Goal: Information Seeking & Learning: Learn about a topic

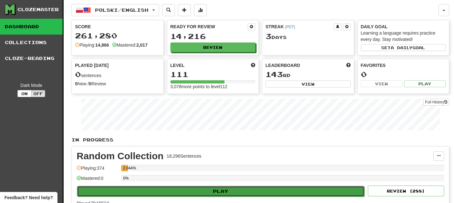
click at [217, 189] on button "Play" at bounding box center [220, 191] width 287 height 11
select select "**"
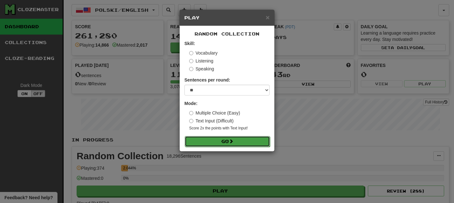
click at [226, 142] on button "Go" at bounding box center [227, 141] width 85 height 11
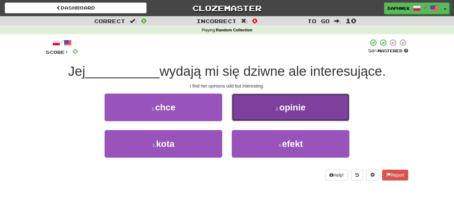
click at [282, 110] on span "opinie" at bounding box center [292, 108] width 26 height 10
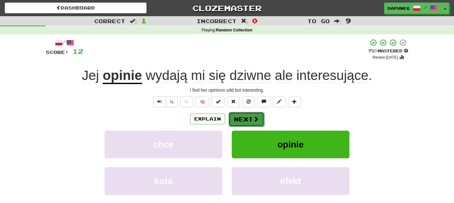
click at [252, 119] on button "Next" at bounding box center [246, 119] width 36 height 15
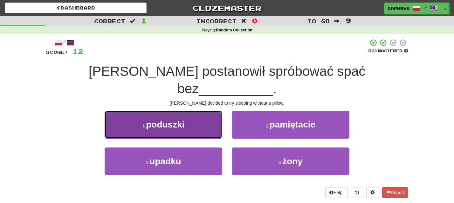
click at [182, 120] on span "poduszki" at bounding box center [165, 125] width 38 height 10
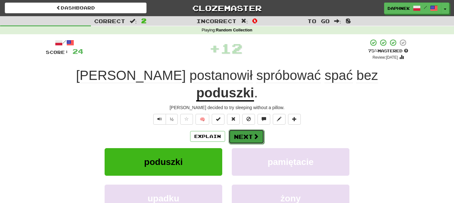
click at [253, 134] on span at bounding box center [256, 137] width 6 height 6
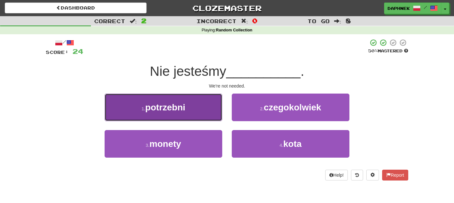
click at [195, 110] on button "1 . potrzebni" at bounding box center [164, 108] width 118 height 28
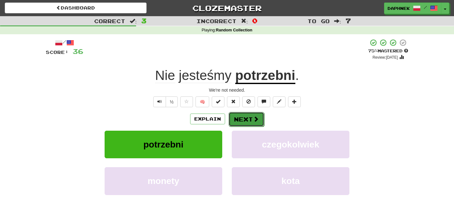
click at [247, 119] on button "Next" at bounding box center [246, 119] width 36 height 15
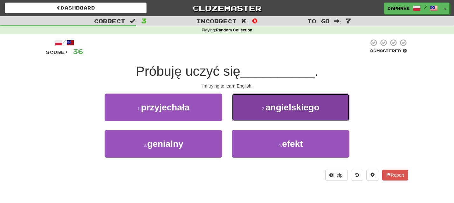
click at [279, 109] on span "angielskiego" at bounding box center [292, 108] width 54 height 10
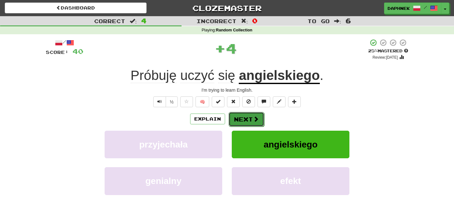
click at [251, 117] on button "Next" at bounding box center [246, 119] width 36 height 15
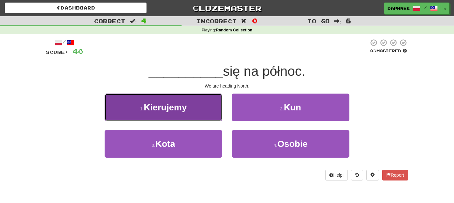
click at [180, 111] on span "Kierujemy" at bounding box center [165, 108] width 43 height 10
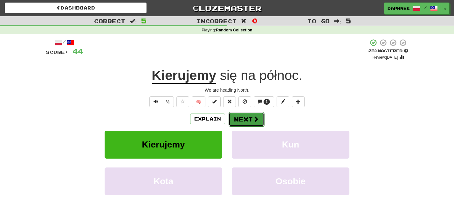
click at [249, 119] on button "Next" at bounding box center [246, 119] width 36 height 15
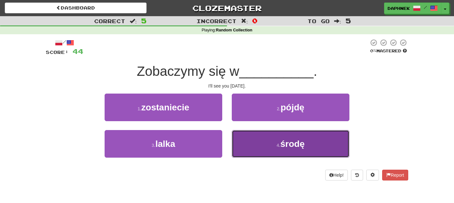
click at [295, 146] on span "środę" at bounding box center [292, 144] width 24 height 10
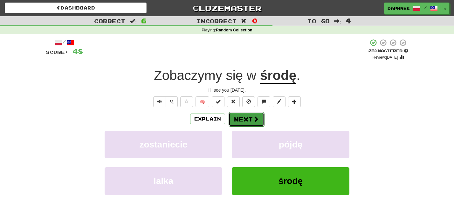
click at [242, 119] on button "Next" at bounding box center [246, 119] width 36 height 15
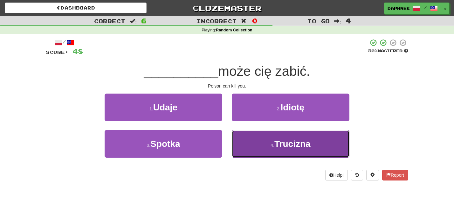
click at [283, 146] on span "Trucizna" at bounding box center [292, 144] width 36 height 10
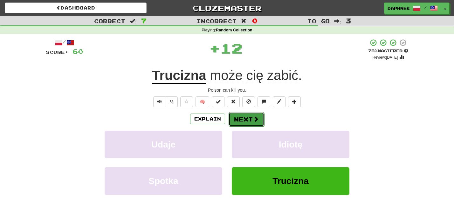
click at [249, 119] on button "Next" at bounding box center [246, 119] width 36 height 15
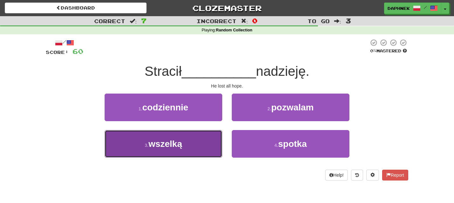
click at [188, 145] on button "3 . wszelką" at bounding box center [164, 144] width 118 height 28
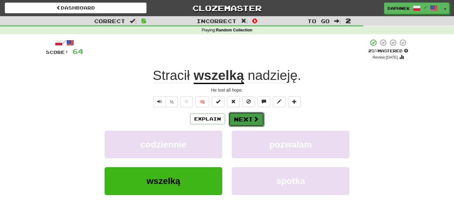
click at [248, 121] on button "Next" at bounding box center [246, 119] width 36 height 15
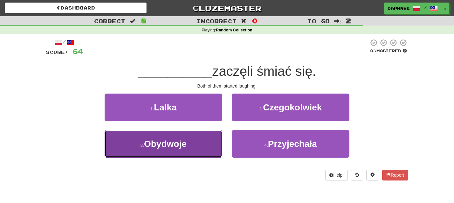
click at [186, 146] on span "Obydwoje" at bounding box center [165, 144] width 43 height 10
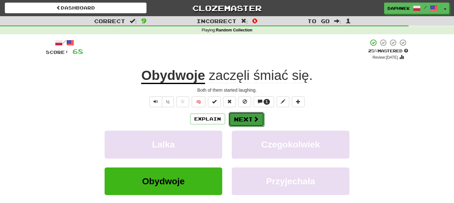
click at [242, 120] on button "Next" at bounding box center [246, 119] width 36 height 15
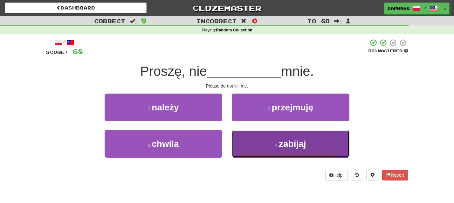
click at [281, 145] on span "zabijaj" at bounding box center [292, 144] width 27 height 10
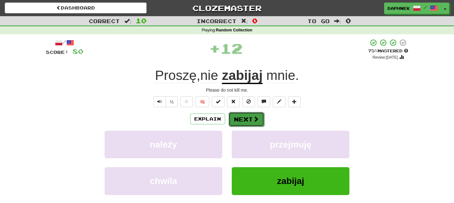
click at [251, 121] on button "Next" at bounding box center [246, 119] width 36 height 15
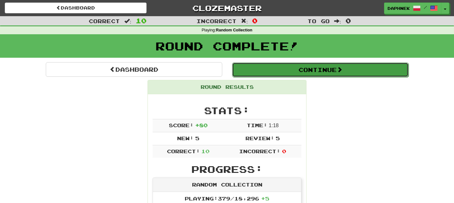
click at [312, 71] on button "Continue" at bounding box center [320, 70] width 176 height 15
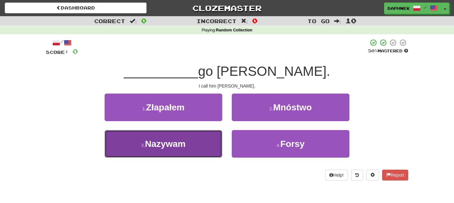
click at [184, 145] on span "Nazywam" at bounding box center [165, 144] width 41 height 10
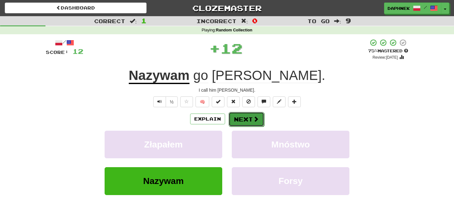
click at [245, 121] on button "Next" at bounding box center [246, 119] width 36 height 15
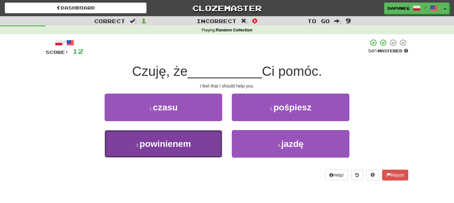
click at [203, 143] on button "3 . powinienem" at bounding box center [164, 144] width 118 height 28
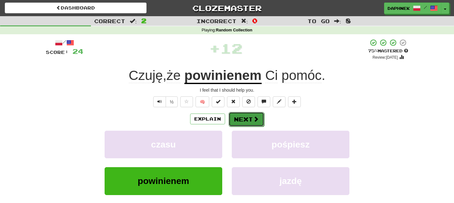
click at [249, 119] on button "Next" at bounding box center [246, 119] width 36 height 15
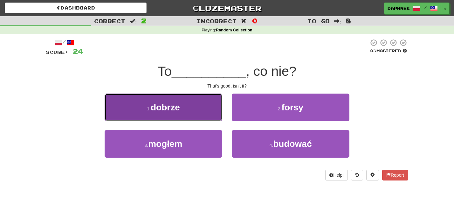
click at [189, 112] on button "1 . dobrze" at bounding box center [164, 108] width 118 height 28
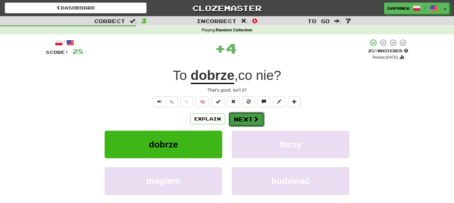
click at [242, 122] on button "Next" at bounding box center [246, 119] width 36 height 15
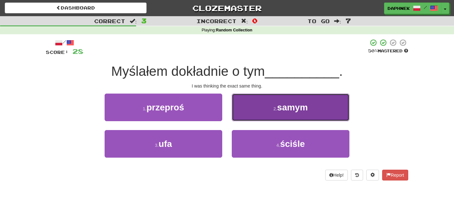
click at [276, 112] on button "2 . samym" at bounding box center [291, 108] width 118 height 28
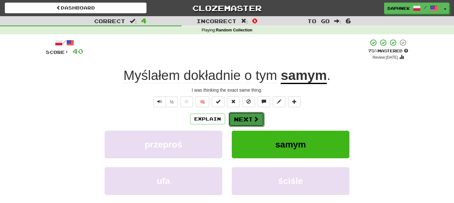
click at [246, 121] on button "Next" at bounding box center [246, 119] width 36 height 15
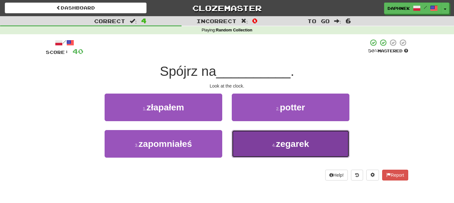
click at [289, 146] on span "zegarek" at bounding box center [292, 144] width 33 height 10
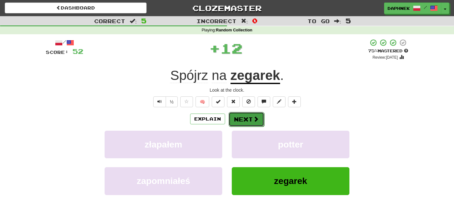
click at [247, 119] on button "Next" at bounding box center [246, 119] width 36 height 15
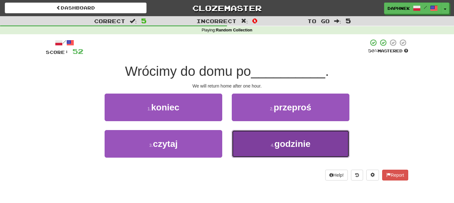
click at [278, 146] on span "godzinie" at bounding box center [292, 144] width 36 height 10
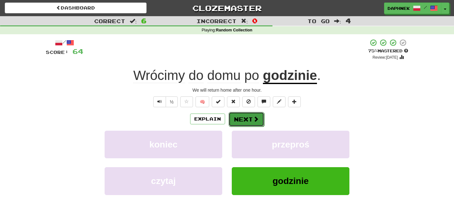
click at [246, 119] on button "Next" at bounding box center [246, 119] width 36 height 15
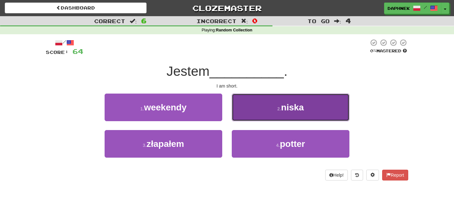
click at [285, 110] on span "niska" at bounding box center [292, 108] width 23 height 10
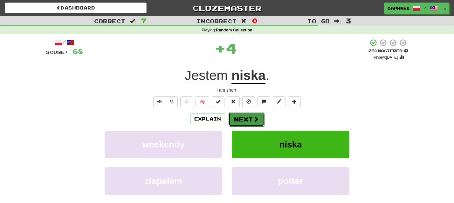
click at [245, 118] on button "Next" at bounding box center [246, 119] width 36 height 15
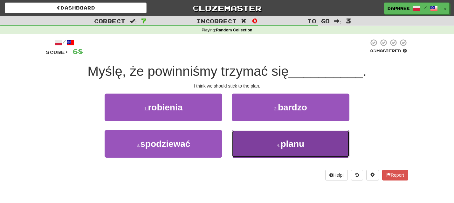
click at [290, 147] on span "planu" at bounding box center [293, 144] width 24 height 10
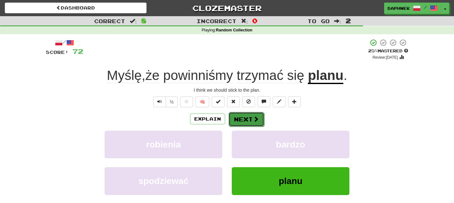
click at [248, 121] on button "Next" at bounding box center [246, 119] width 36 height 15
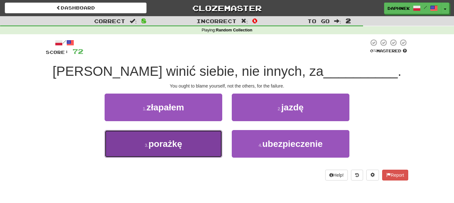
click at [184, 145] on button "3 . porażkę" at bounding box center [164, 144] width 118 height 28
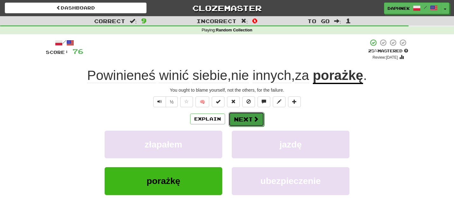
click at [247, 121] on button "Next" at bounding box center [246, 119] width 36 height 15
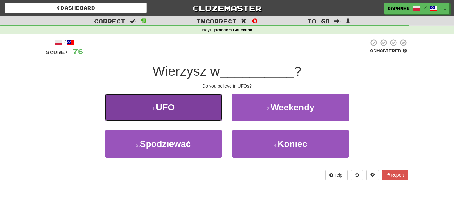
click at [185, 107] on button "1 . UFO" at bounding box center [164, 108] width 118 height 28
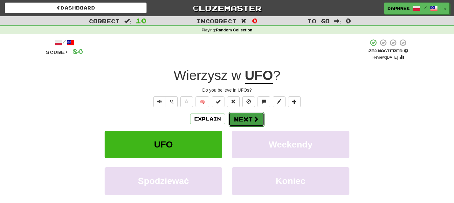
click at [248, 120] on button "Next" at bounding box center [246, 119] width 36 height 15
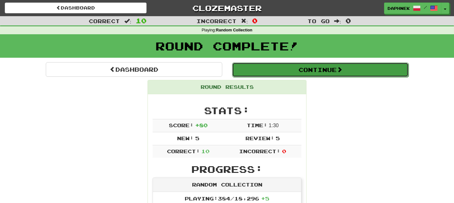
click at [322, 71] on button "Continue" at bounding box center [320, 70] width 176 height 15
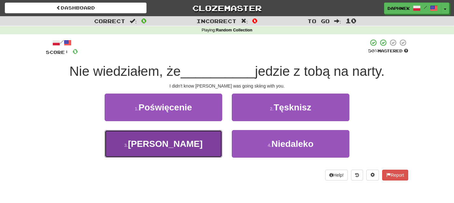
click at [163, 151] on button "3 . Tomasz" at bounding box center [164, 144] width 118 height 28
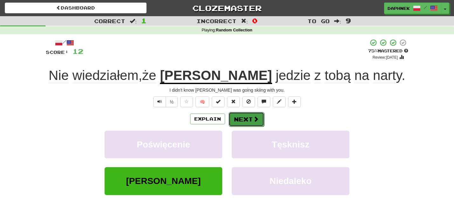
click at [243, 121] on button "Next" at bounding box center [246, 119] width 36 height 15
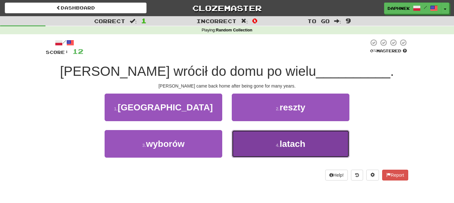
click at [297, 146] on span "latach" at bounding box center [292, 144] width 26 height 10
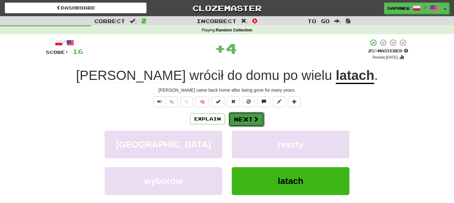
click at [251, 119] on button "Next" at bounding box center [246, 119] width 36 height 15
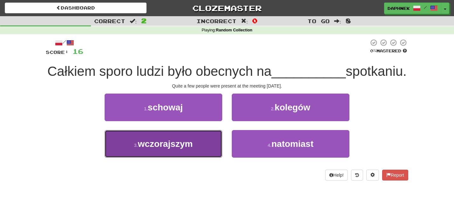
click at [178, 149] on span "wczorajszym" at bounding box center [165, 144] width 55 height 10
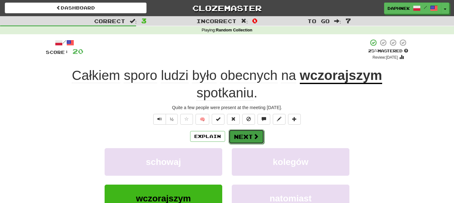
click at [245, 137] on button "Next" at bounding box center [246, 137] width 36 height 15
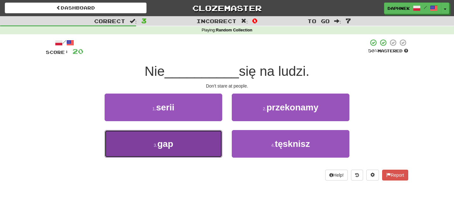
click at [200, 145] on button "3 . gap" at bounding box center [164, 144] width 118 height 28
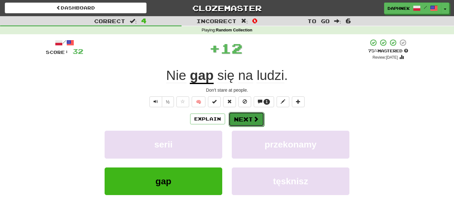
click at [245, 119] on button "Next" at bounding box center [246, 119] width 36 height 15
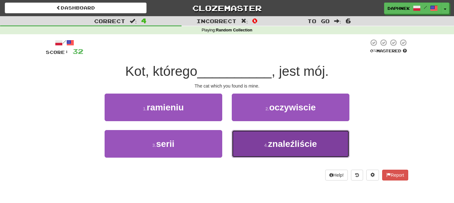
click at [283, 146] on span "znaleźliście" at bounding box center [292, 144] width 49 height 10
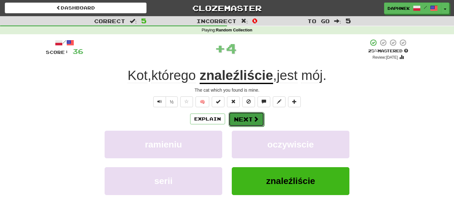
click at [249, 120] on button "Next" at bounding box center [246, 119] width 36 height 15
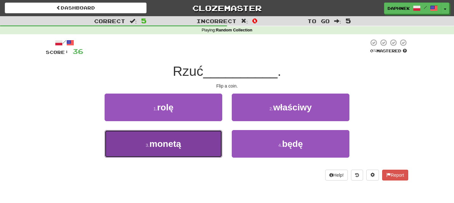
click at [184, 140] on button "3 . monetą" at bounding box center [164, 144] width 118 height 28
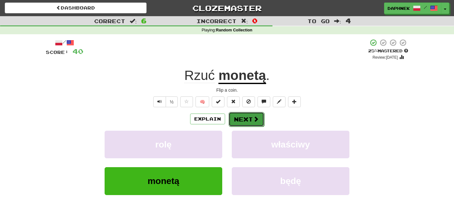
click at [245, 120] on button "Next" at bounding box center [246, 119] width 36 height 15
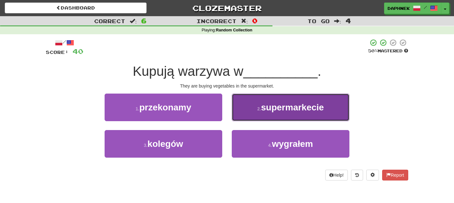
click at [295, 109] on span "supermarkecie" at bounding box center [292, 108] width 63 height 10
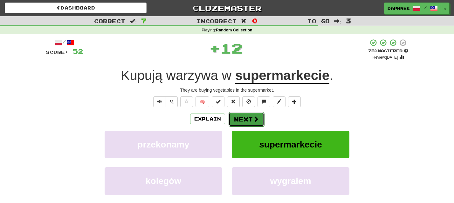
click at [244, 120] on button "Next" at bounding box center [246, 119] width 36 height 15
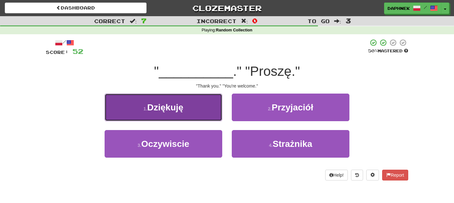
click at [190, 112] on button "1 . Dziękuję" at bounding box center [164, 108] width 118 height 28
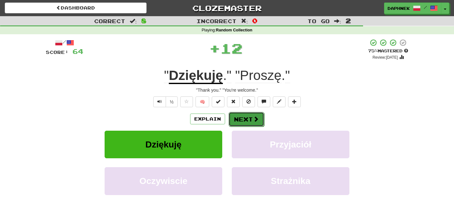
click at [244, 118] on button "Next" at bounding box center [246, 119] width 36 height 15
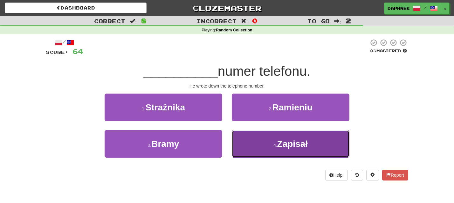
click at [305, 145] on span "Zapisał" at bounding box center [292, 144] width 31 height 10
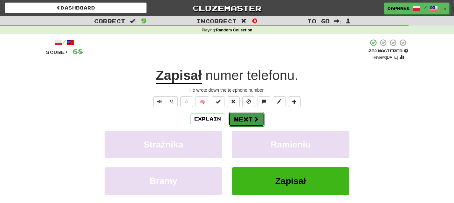
click at [249, 120] on button "Next" at bounding box center [246, 119] width 36 height 15
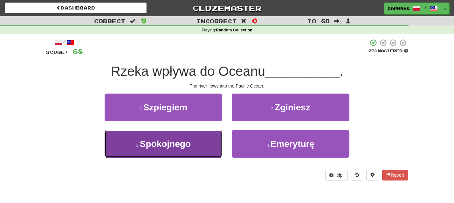
click at [176, 144] on span "Spokojnego" at bounding box center [165, 144] width 51 height 10
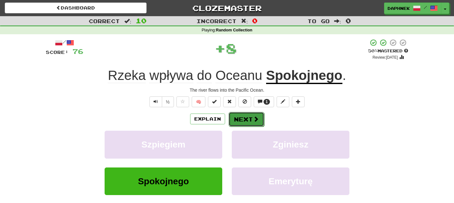
click at [249, 118] on button "Next" at bounding box center [246, 119] width 36 height 15
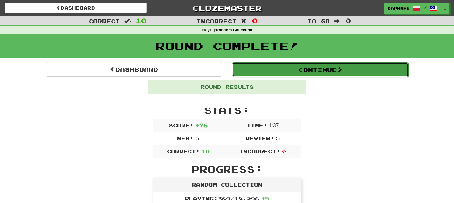
click at [330, 72] on button "Continue" at bounding box center [320, 70] width 176 height 15
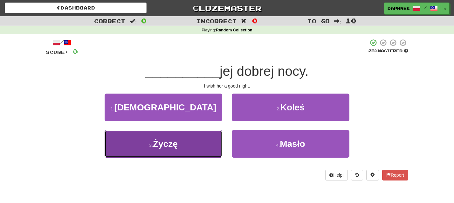
click at [176, 146] on span "Życzę" at bounding box center [165, 144] width 25 height 10
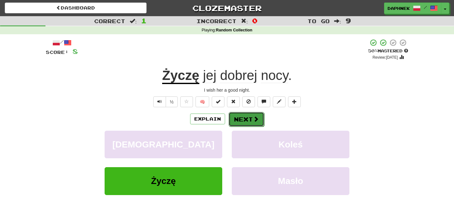
click at [246, 119] on button "Next" at bounding box center [246, 119] width 36 height 15
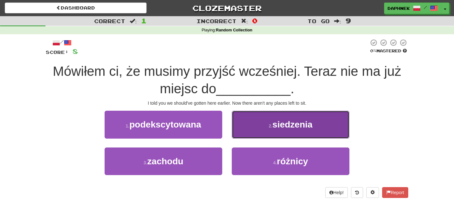
click at [287, 127] on span "siedzenia" at bounding box center [292, 125] width 40 height 10
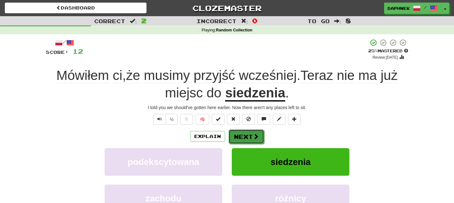
click at [247, 136] on button "Next" at bounding box center [246, 137] width 36 height 15
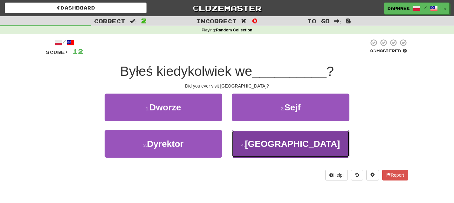
click at [283, 144] on span "Włoszech" at bounding box center [292, 144] width 95 height 10
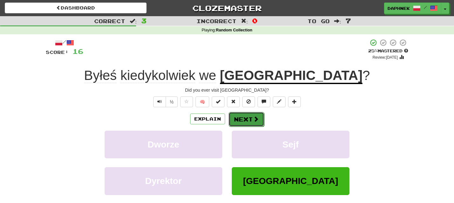
click at [245, 118] on button "Next" at bounding box center [246, 119] width 36 height 15
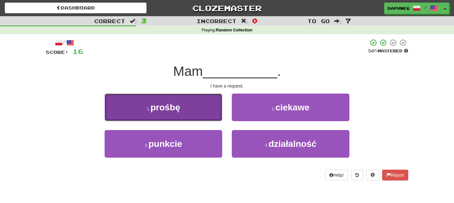
click at [201, 106] on button "1 . prośbę" at bounding box center [164, 108] width 118 height 28
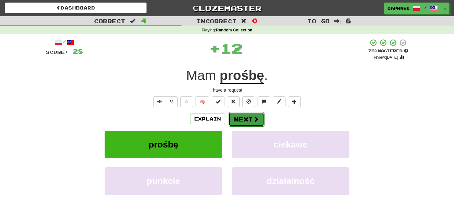
click at [248, 119] on button "Next" at bounding box center [246, 119] width 36 height 15
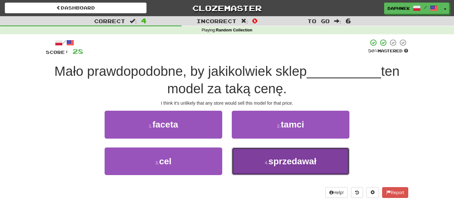
click at [295, 164] on span "sprzedawał" at bounding box center [292, 162] width 48 height 10
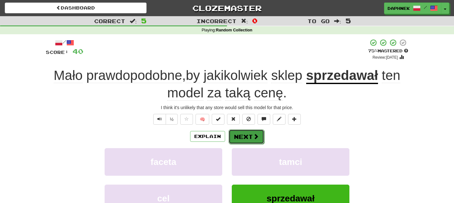
click at [248, 134] on button "Next" at bounding box center [246, 137] width 36 height 15
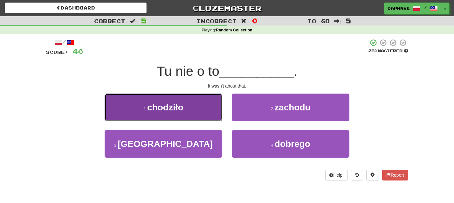
click at [190, 110] on button "1 . chodziło" at bounding box center [164, 108] width 118 height 28
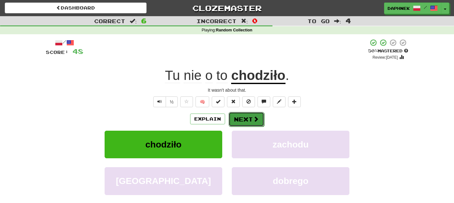
click at [245, 120] on button "Next" at bounding box center [246, 119] width 36 height 15
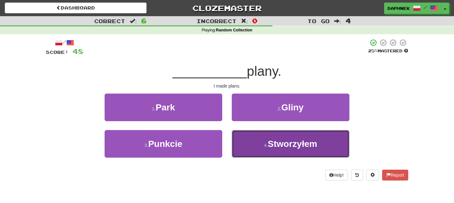
click at [286, 146] on span "Stworzyłem" at bounding box center [293, 144] width 50 height 10
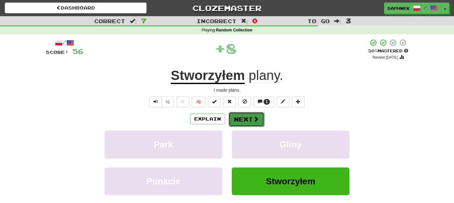
click at [251, 120] on button "Next" at bounding box center [246, 119] width 36 height 15
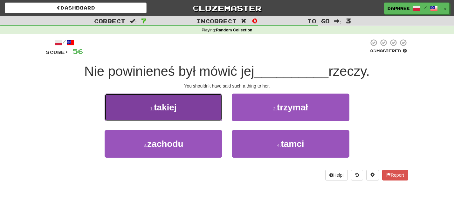
click at [208, 113] on button "1 . takiej" at bounding box center [164, 108] width 118 height 28
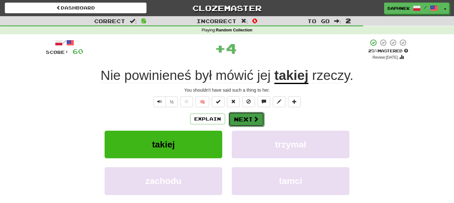
click at [245, 120] on button "Next" at bounding box center [246, 119] width 36 height 15
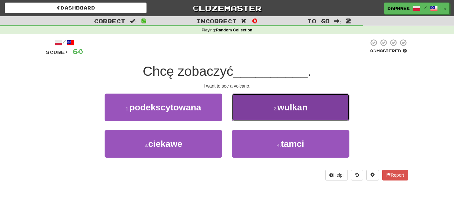
click at [293, 107] on span "wulkan" at bounding box center [292, 108] width 30 height 10
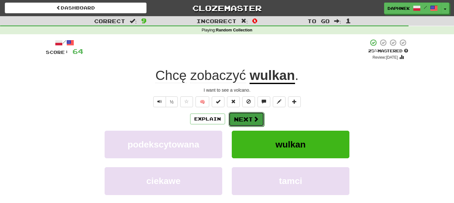
click at [249, 118] on button "Next" at bounding box center [246, 119] width 36 height 15
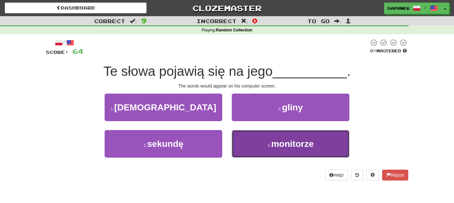
click at [286, 147] on span "monitorze" at bounding box center [292, 144] width 43 height 10
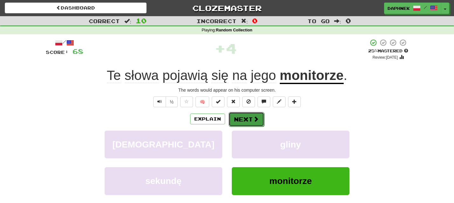
click at [245, 119] on button "Next" at bounding box center [246, 119] width 36 height 15
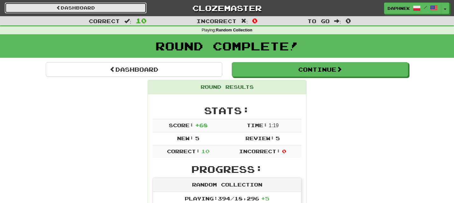
click at [88, 8] on link "Dashboard" at bounding box center [76, 8] width 142 height 11
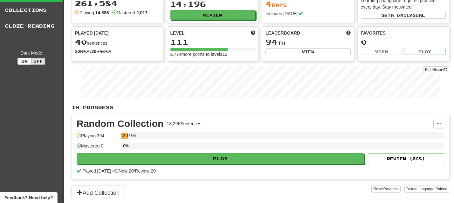
scroll to position [33, 0]
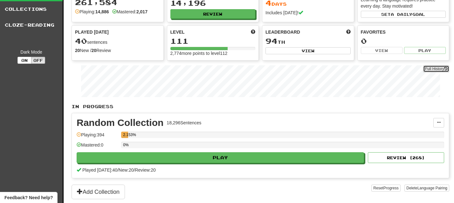
click at [429, 69] on link "Full History" at bounding box center [436, 68] width 26 height 7
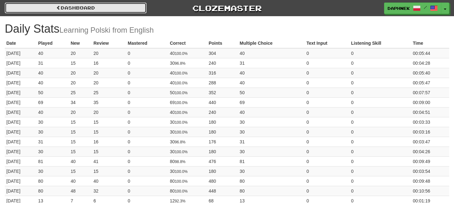
click at [91, 7] on link "Dashboard" at bounding box center [76, 8] width 142 height 11
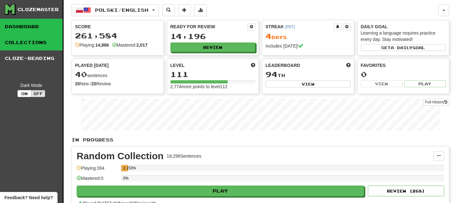
click at [37, 43] on link "Collections" at bounding box center [31, 43] width 63 height 16
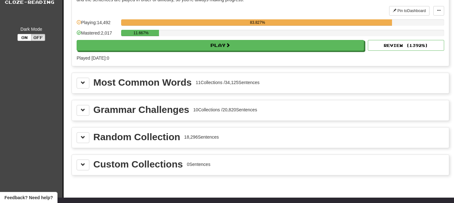
scroll to position [14, 0]
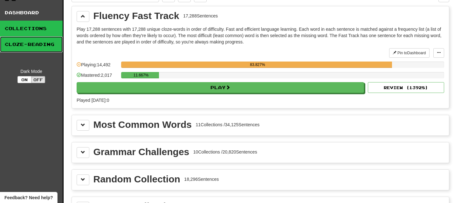
click at [18, 45] on link "Cloze-Reading" at bounding box center [31, 45] width 63 height 16
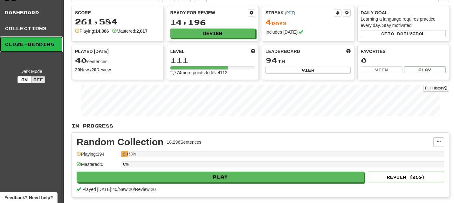
scroll to position [0, 0]
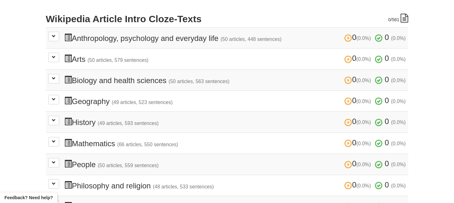
scroll to position [139, 0]
click at [54, 37] on span at bounding box center [54, 37] width 4 height 4
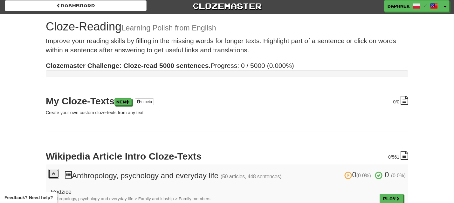
scroll to position [0, 0]
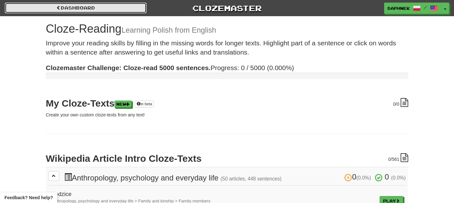
click at [79, 8] on link "Dashboard" at bounding box center [76, 8] width 142 height 11
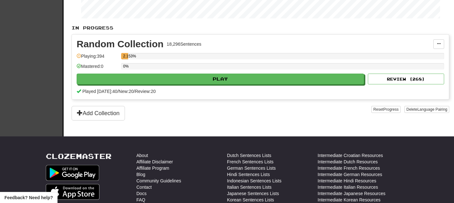
scroll to position [113, 0]
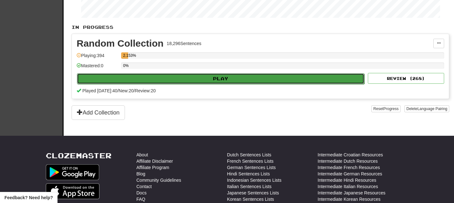
click at [219, 78] on button "Play" at bounding box center [220, 78] width 287 height 11
select select "**"
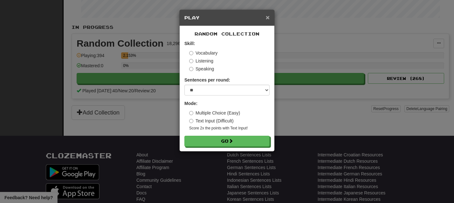
click at [268, 17] on span "×" at bounding box center [268, 17] width 4 height 7
